Goal: Navigation & Orientation: Understand site structure

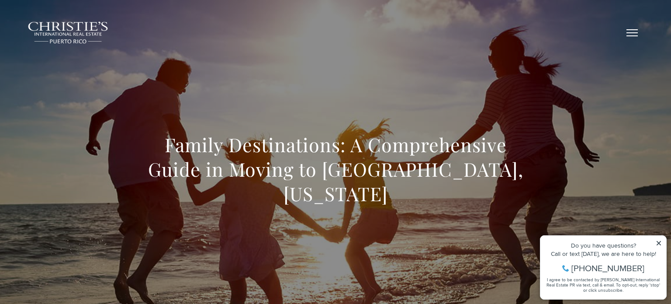
click at [629, 28] on button "button" at bounding box center [632, 32] width 23 height 25
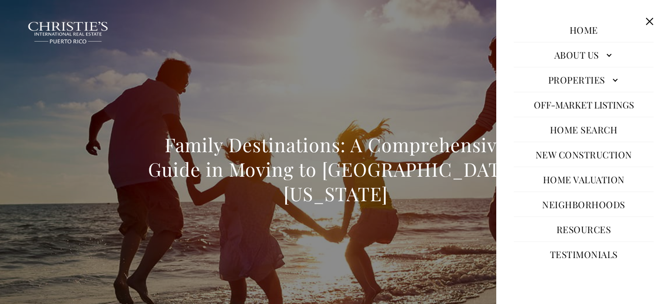
click at [612, 78] on link "Properties" at bounding box center [584, 79] width 140 height 21
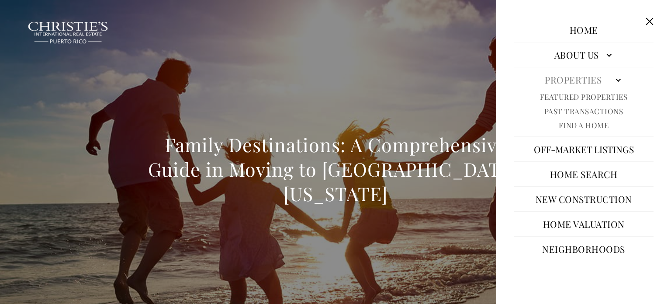
scroll to position [3, 0]
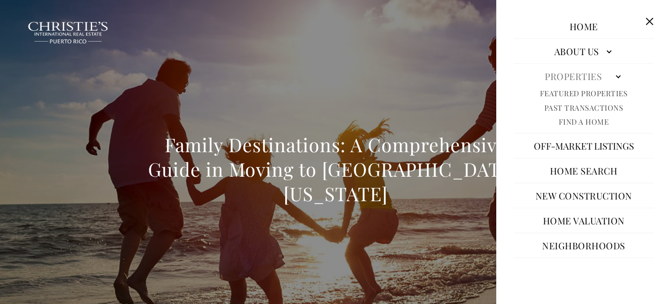
click at [606, 48] on link "About Us" at bounding box center [584, 51] width 140 height 21
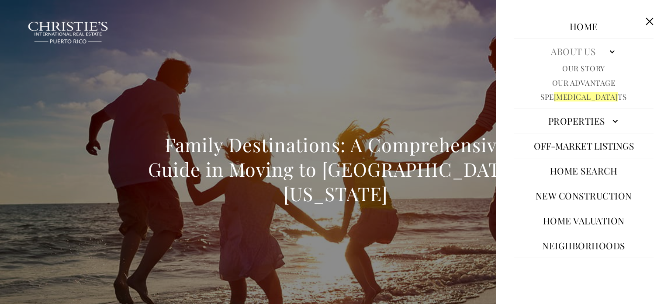
click at [651, 17] on button "Close this option" at bounding box center [649, 21] width 17 height 17
